Goal: Communication & Community: Answer question/provide support

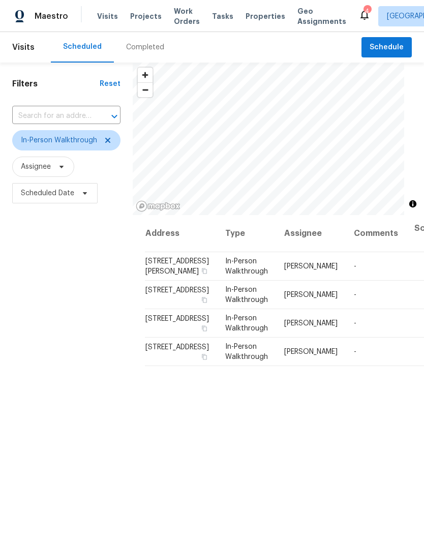
click at [361, 19] on icon at bounding box center [365, 15] width 8 height 10
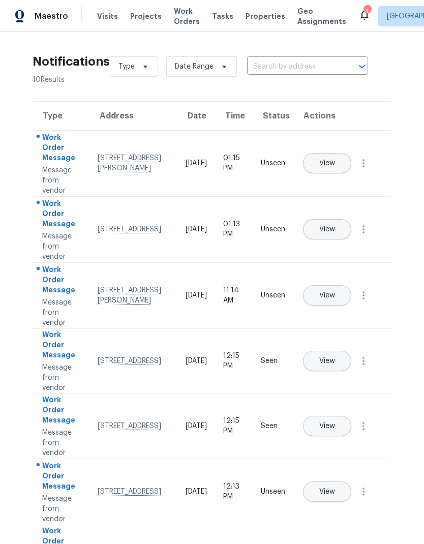
click at [335, 160] on span "View" at bounding box center [327, 164] width 16 height 8
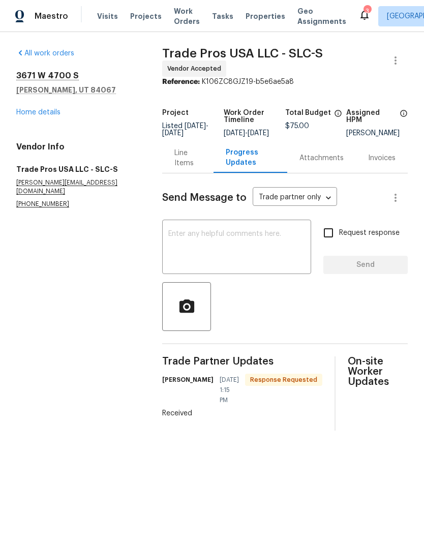
click at [364, 15] on div "3" at bounding box center [367, 11] width 7 height 10
click at [359, 16] on icon at bounding box center [365, 15] width 12 height 12
click at [33, 114] on link "Home details" at bounding box center [38, 112] width 44 height 7
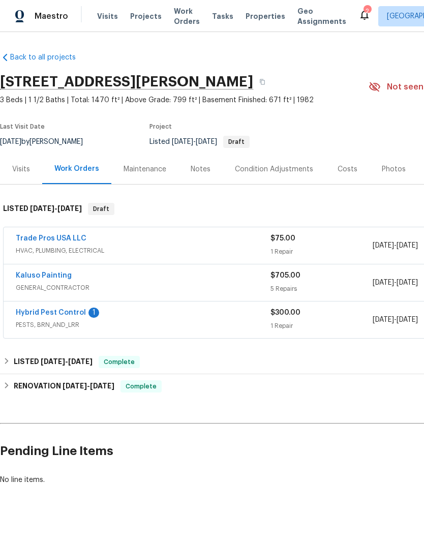
click at [44, 315] on link "Hybrid Pest Control" at bounding box center [51, 312] width 70 height 7
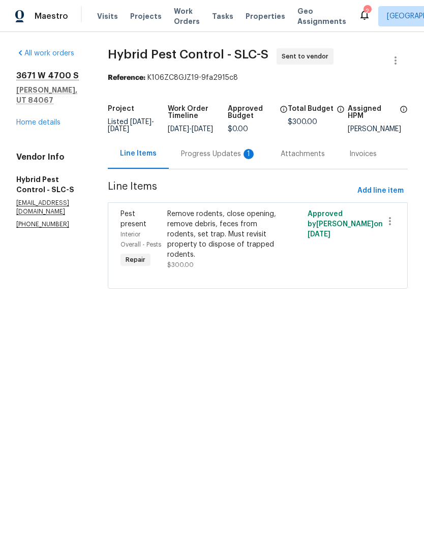
click at [220, 159] on div "Progress Updates 1" at bounding box center [218, 154] width 75 height 10
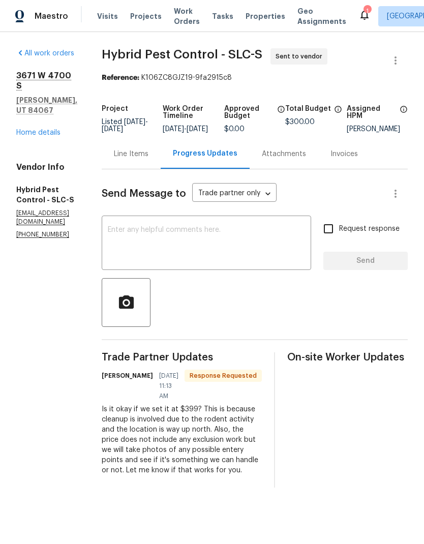
click at [253, 247] on textarea at bounding box center [206, 244] width 197 height 36
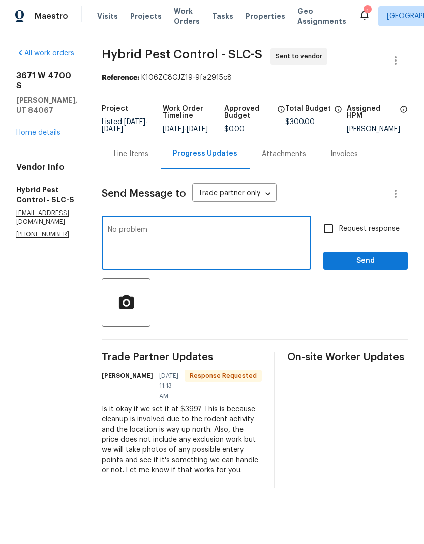
type textarea "No problem"
click at [386, 268] on span "Send" at bounding box center [366, 261] width 68 height 13
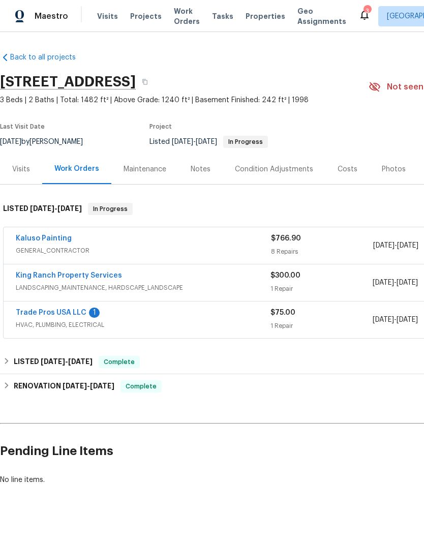
click at [69, 315] on link "Trade Pros USA LLC" at bounding box center [51, 312] width 71 height 7
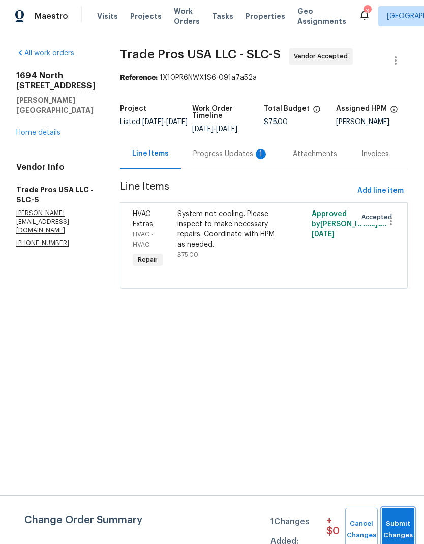
click at [401, 522] on span "Submit Changes" at bounding box center [398, 529] width 22 height 23
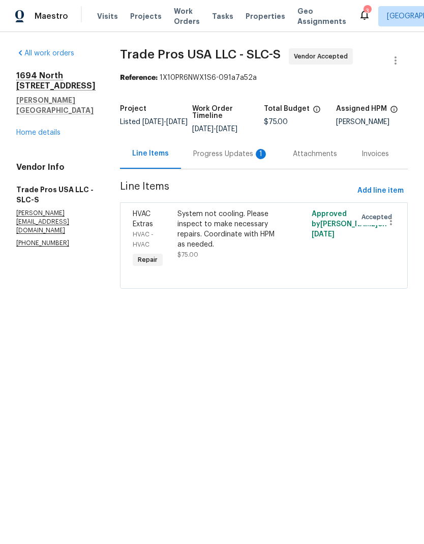
click at [232, 152] on div "Progress Updates 1" at bounding box center [230, 154] width 75 height 10
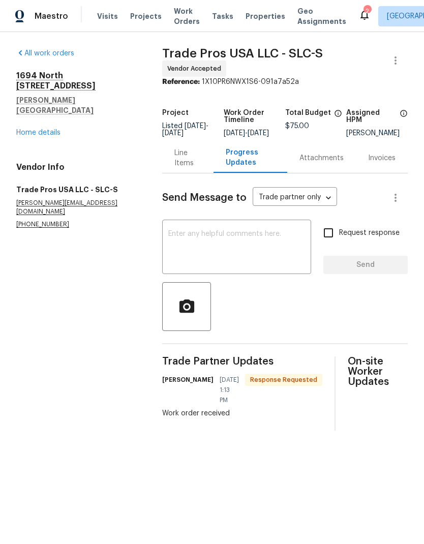
click at [285, 250] on textarea at bounding box center [236, 248] width 137 height 36
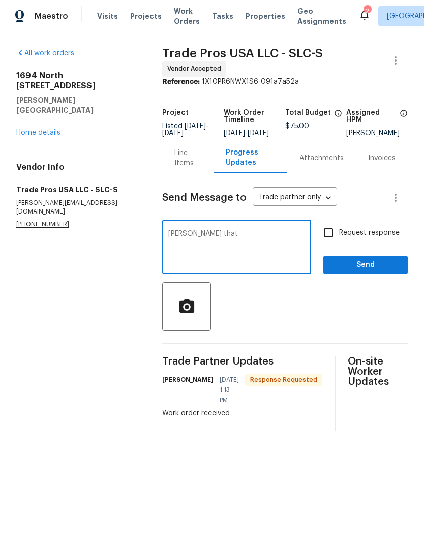
type textarea "Roger that"
click at [386, 271] on span "Send" at bounding box center [366, 265] width 68 height 13
